Goal: Information Seeking & Learning: Learn about a topic

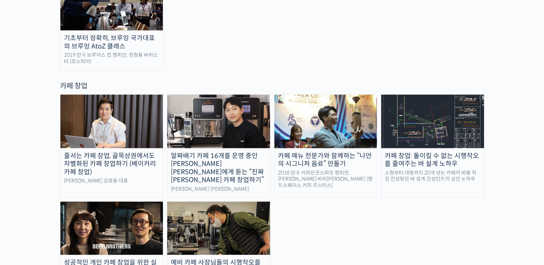
scroll to position [1511, 0]
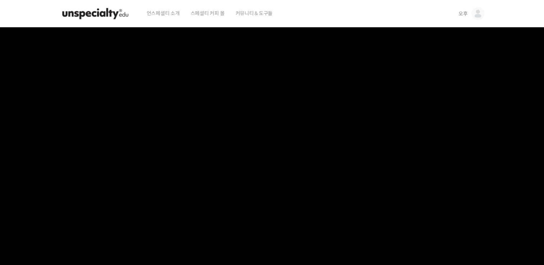
click at [469, 17] on link "오후" at bounding box center [472, 13] width 26 height 27
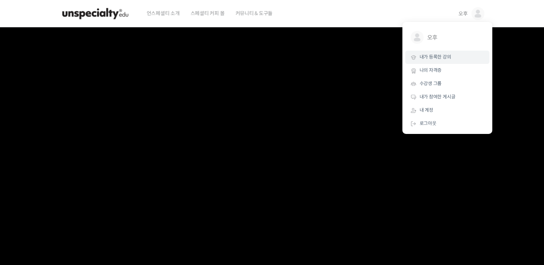
click at [445, 60] on span "내가 등록한 강의" at bounding box center [436, 57] width 32 height 6
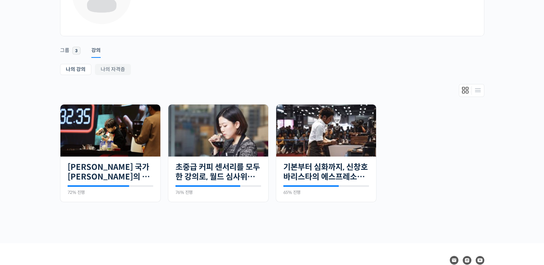
scroll to position [108, 0]
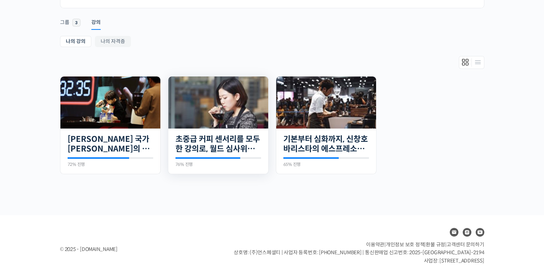
click at [217, 123] on img at bounding box center [218, 103] width 100 height 52
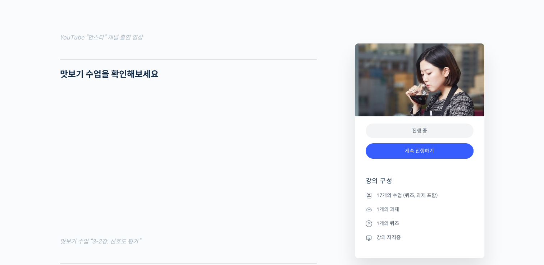
scroll to position [940, 0]
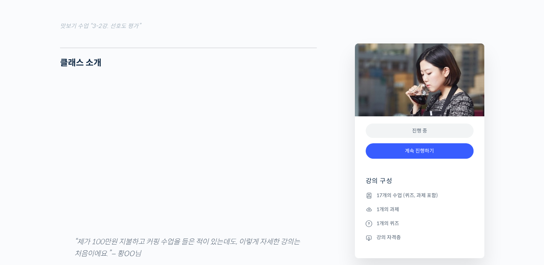
drag, startPoint x: 168, startPoint y: 189, endPoint x: 69, endPoint y: 66, distance: 157.7
click at [69, 47] on div at bounding box center [188, 42] width 257 height 11
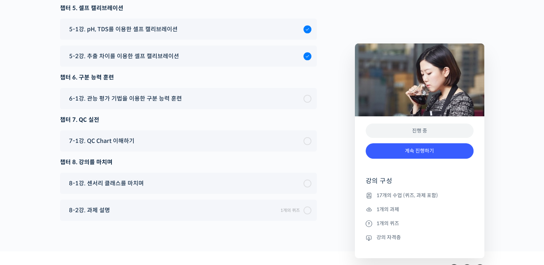
scroll to position [4933, 0]
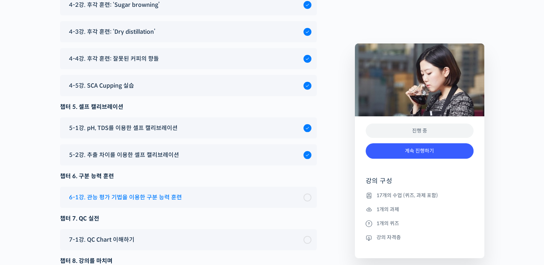
click at [114, 193] on span "6-1강. 관능 평가 기법을 이용한 구분 능력 훈련" at bounding box center [125, 198] width 113 height 10
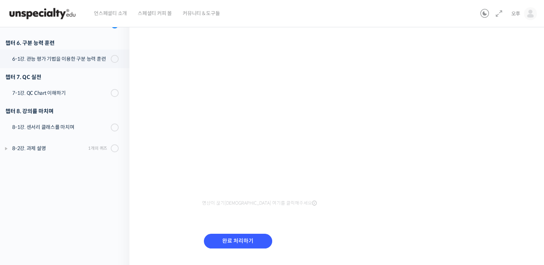
scroll to position [112, 0]
